Goal: Task Accomplishment & Management: Manage account settings

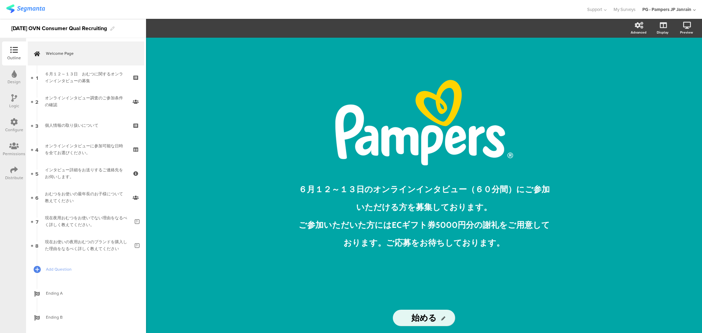
click at [6, 149] on div at bounding box center [14, 146] width 23 height 9
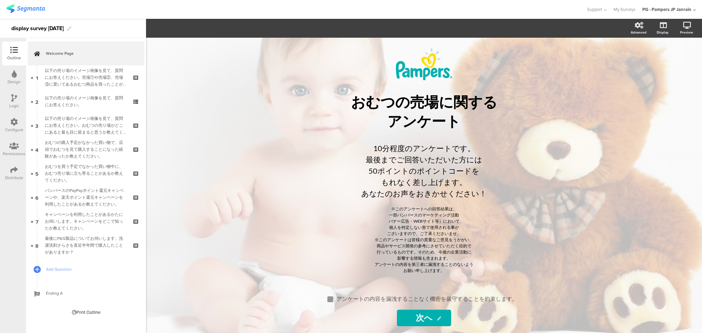
click at [16, 151] on div "Permissions" at bounding box center [14, 154] width 23 height 6
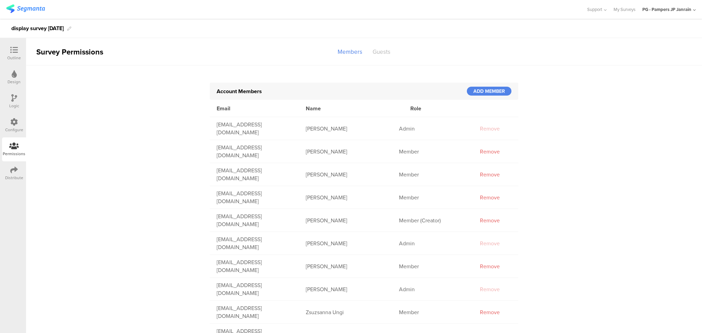
click at [379, 52] on div "Guests" at bounding box center [382, 52] width 28 height 12
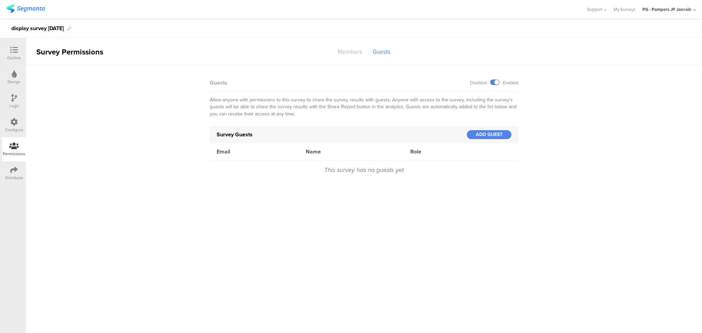
click at [349, 54] on div "Members" at bounding box center [350, 52] width 35 height 12
